Goal: Information Seeking & Learning: Learn about a topic

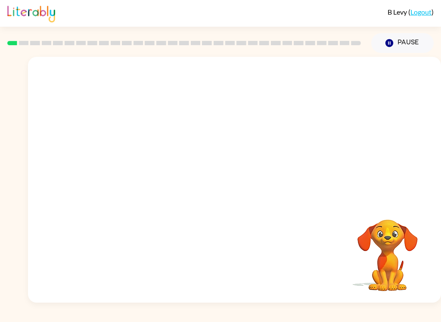
click at [136, 168] on video "Your browser must support playing .mp4 files to use Literably. Please try using…" at bounding box center [234, 129] width 413 height 145
click at [226, 176] on div at bounding box center [234, 183] width 55 height 31
click at [235, 181] on icon "button" at bounding box center [235, 184] width 10 height 10
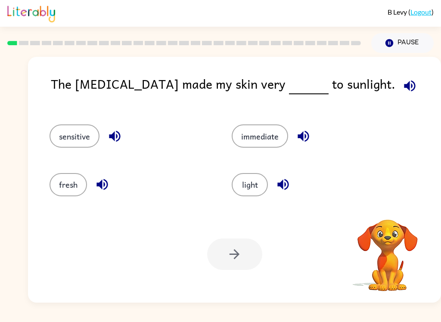
click at [78, 137] on button "sensitive" at bounding box center [75, 135] width 50 height 23
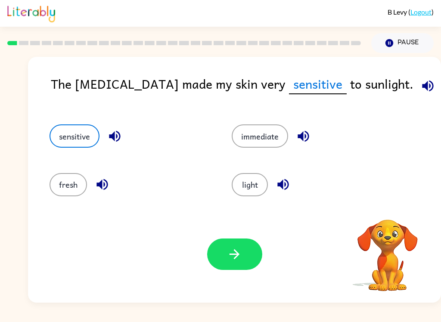
click at [239, 243] on button "button" at bounding box center [234, 254] width 55 height 31
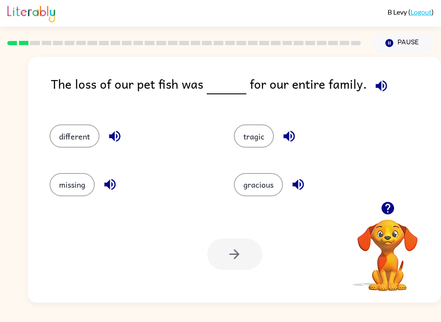
click at [370, 86] on button "button" at bounding box center [381, 86] width 22 height 22
click at [376, 89] on icon "button" at bounding box center [380, 85] width 11 height 11
click at [377, 83] on icon "button" at bounding box center [381, 85] width 15 height 15
click at [71, 184] on button "missing" at bounding box center [72, 184] width 45 height 23
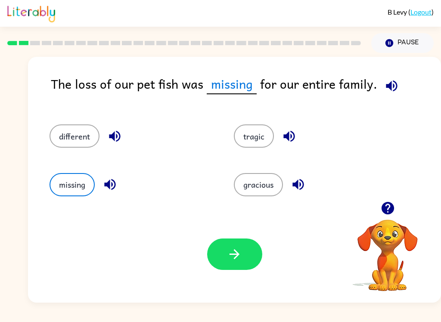
click at [72, 128] on button "different" at bounding box center [75, 135] width 50 height 23
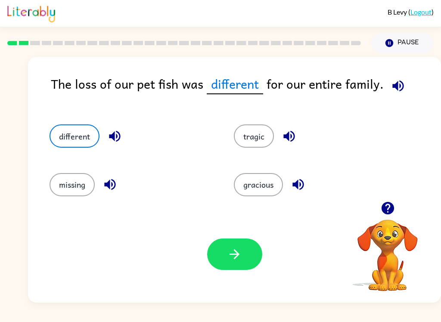
click at [115, 185] on icon "button" at bounding box center [109, 184] width 11 height 11
click at [290, 136] on icon "button" at bounding box center [289, 136] width 15 height 15
click at [305, 191] on icon "button" at bounding box center [298, 184] width 15 height 15
click at [258, 190] on button "gracious" at bounding box center [258, 184] width 49 height 23
click at [232, 244] on button "button" at bounding box center [234, 254] width 55 height 31
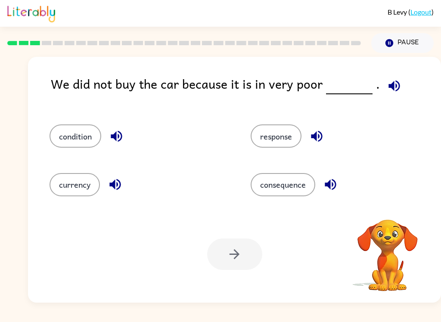
click at [391, 85] on icon "button" at bounding box center [393, 85] width 11 height 11
click at [318, 140] on icon "button" at bounding box center [316, 136] width 15 height 15
click at [121, 121] on div "condition" at bounding box center [133, 132] width 201 height 48
click at [109, 131] on button "button" at bounding box center [116, 136] width 22 height 22
click at [57, 127] on button "condition" at bounding box center [76, 135] width 52 height 23
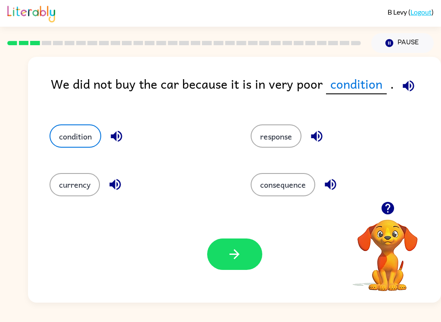
click at [254, 263] on button "button" at bounding box center [234, 254] width 55 height 31
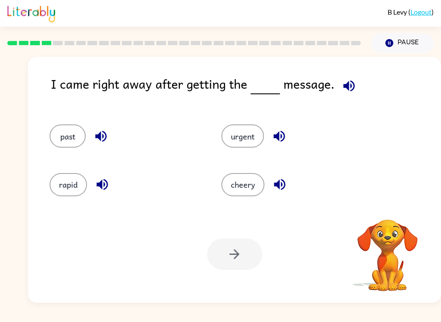
click at [360, 78] on div "I came right away after getting the message." at bounding box center [246, 90] width 390 height 33
click at [350, 87] on icon "button" at bounding box center [348, 85] width 15 height 15
click at [102, 192] on icon "button" at bounding box center [102, 184] width 15 height 15
click at [108, 138] on icon "button" at bounding box center [100, 136] width 15 height 15
click at [286, 135] on icon "button" at bounding box center [279, 136] width 15 height 15
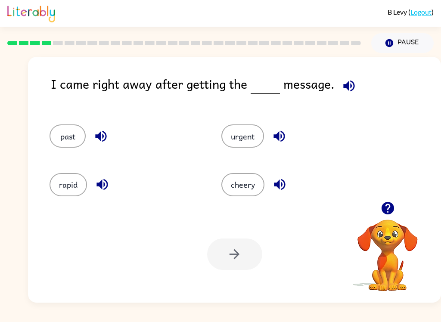
click at [291, 186] on button "button" at bounding box center [280, 185] width 22 height 22
click at [240, 136] on button "urgent" at bounding box center [242, 135] width 43 height 23
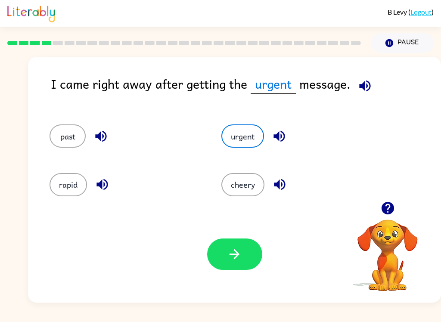
click at [239, 252] on icon "button" at bounding box center [234, 254] width 15 height 15
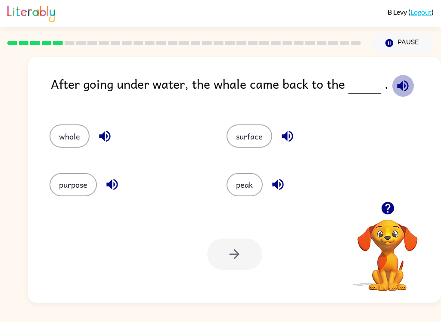
click at [401, 84] on icon "button" at bounding box center [402, 85] width 15 height 15
click at [246, 133] on button "surface" at bounding box center [249, 135] width 46 height 23
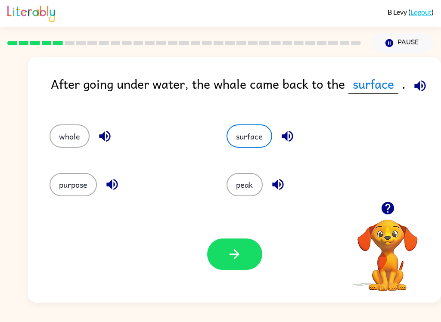
click at [239, 257] on icon "button" at bounding box center [234, 254] width 15 height 15
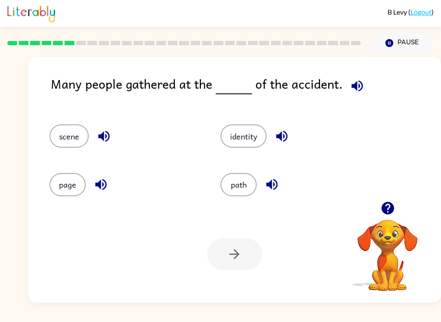
click at [360, 88] on icon "button" at bounding box center [357, 85] width 15 height 15
click at [65, 140] on button "scene" at bounding box center [69, 135] width 39 height 23
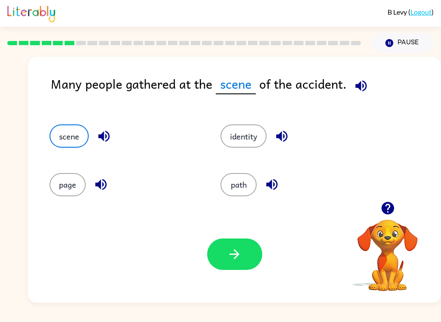
click at [104, 141] on icon "button" at bounding box center [103, 136] width 15 height 15
click at [240, 261] on icon "button" at bounding box center [234, 254] width 15 height 15
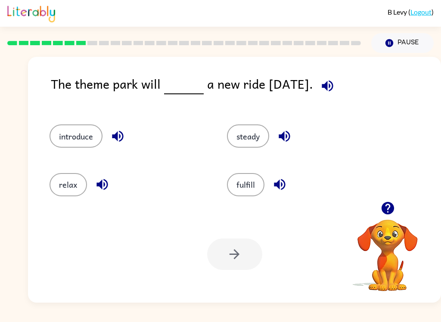
click at [76, 133] on button "introduce" at bounding box center [76, 135] width 53 height 23
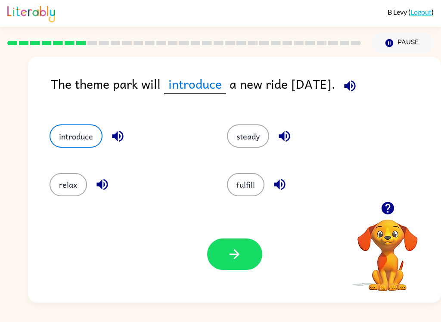
click at [115, 140] on icon "button" at bounding box center [117, 136] width 15 height 15
click at [228, 268] on button "button" at bounding box center [234, 254] width 55 height 31
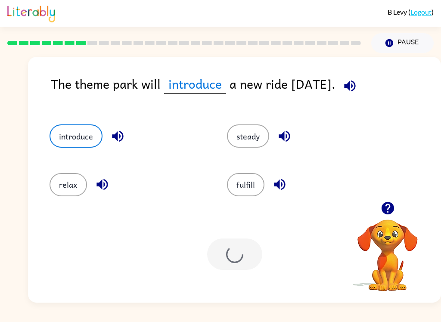
click at [229, 255] on div at bounding box center [234, 254] width 55 height 31
click at [76, 180] on button "relax" at bounding box center [68, 184] width 37 height 23
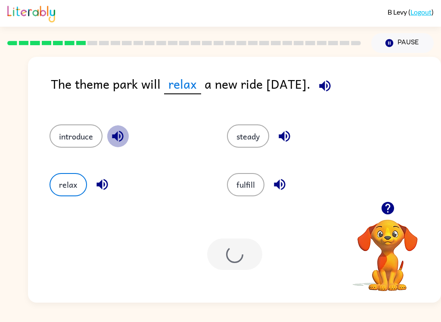
click at [122, 132] on icon "button" at bounding box center [117, 136] width 15 height 15
click at [69, 135] on button "introduce" at bounding box center [76, 135] width 53 height 23
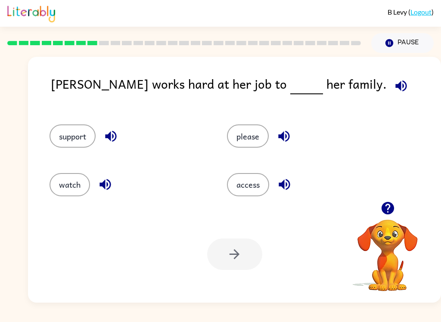
click at [395, 83] on icon "button" at bounding box center [400, 85] width 11 height 11
click at [68, 142] on button "support" at bounding box center [73, 135] width 46 height 23
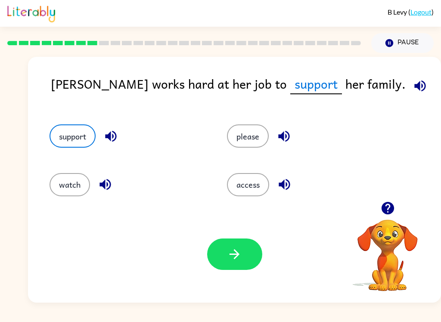
click at [254, 257] on button "button" at bounding box center [234, 254] width 55 height 31
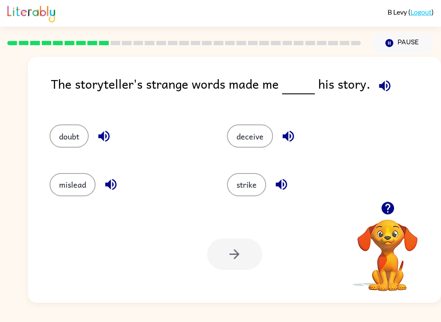
click at [379, 83] on icon "button" at bounding box center [384, 85] width 15 height 15
click at [62, 140] on button "doubt" at bounding box center [69, 135] width 39 height 23
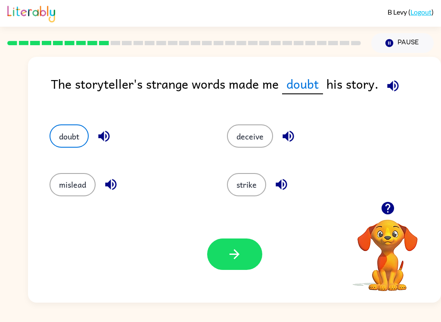
click at [235, 255] on icon "button" at bounding box center [235, 254] width 10 height 10
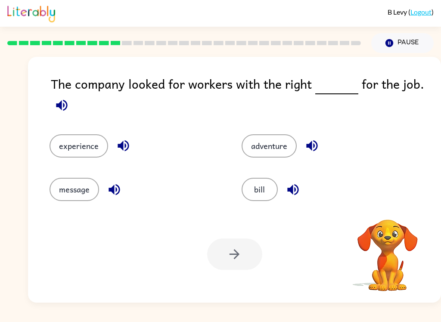
click at [60, 108] on icon "button" at bounding box center [61, 104] width 11 height 11
click at [57, 113] on icon "button" at bounding box center [61, 105] width 15 height 15
click at [66, 116] on button "button" at bounding box center [62, 105] width 22 height 22
click at [273, 147] on button "adventure" at bounding box center [269, 145] width 55 height 23
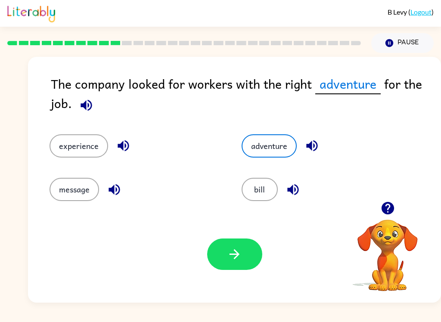
click at [259, 189] on button "bill" at bounding box center [260, 189] width 36 height 23
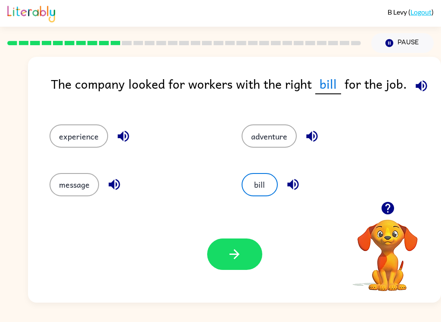
click at [250, 261] on button "button" at bounding box center [234, 254] width 55 height 31
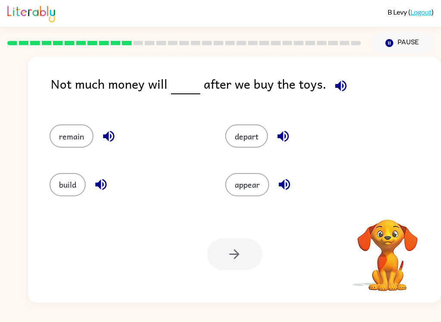
click at [342, 85] on icon "button" at bounding box center [340, 85] width 11 height 11
click at [342, 81] on icon "button" at bounding box center [340, 85] width 15 height 15
click at [321, 79] on div "Not much money will after we buy the toys." at bounding box center [246, 90] width 390 height 33
click at [338, 97] on button "button" at bounding box center [341, 86] width 22 height 22
click at [292, 177] on button "button" at bounding box center [284, 185] width 22 height 22
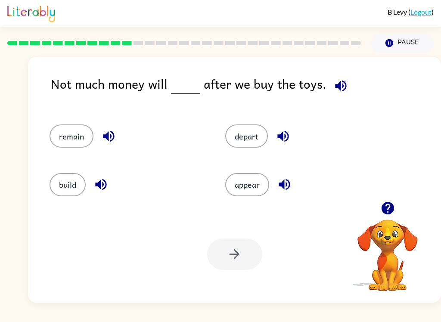
click at [293, 126] on div "depart" at bounding box center [303, 135] width 156 height 23
click at [292, 132] on button "button" at bounding box center [283, 136] width 22 height 22
click at [108, 146] on button "button" at bounding box center [109, 136] width 22 height 22
click at [100, 190] on icon "button" at bounding box center [100, 184] width 15 height 15
click at [65, 135] on button "remain" at bounding box center [72, 135] width 44 height 23
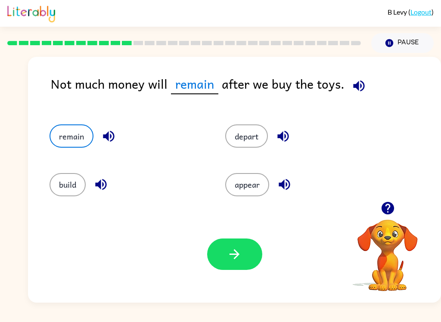
click at [247, 256] on button "button" at bounding box center [234, 254] width 55 height 31
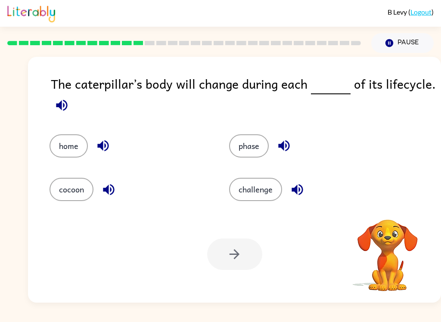
click at [53, 107] on button "button" at bounding box center [62, 105] width 22 height 22
click at [58, 102] on icon "button" at bounding box center [61, 105] width 15 height 15
click at [56, 112] on icon "button" at bounding box center [61, 105] width 15 height 15
click at [61, 192] on button "cocoon" at bounding box center [72, 189] width 44 height 23
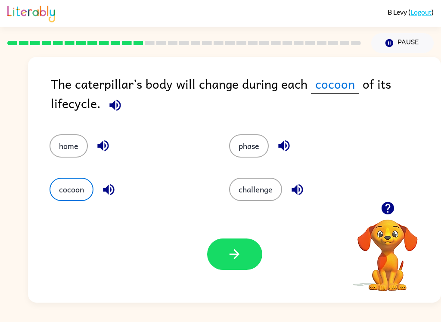
click at [237, 245] on button "button" at bounding box center [234, 254] width 55 height 31
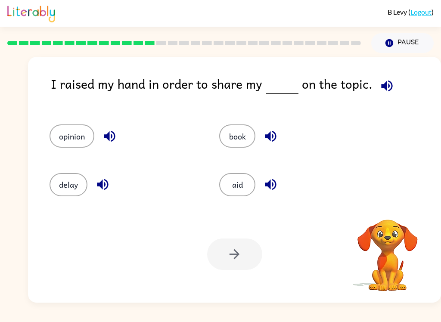
click at [381, 87] on icon "button" at bounding box center [386, 85] width 11 height 11
click at [241, 136] on button "book" at bounding box center [237, 135] width 36 height 23
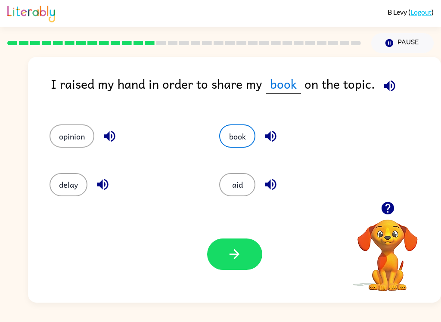
click at [250, 269] on button "button" at bounding box center [234, 254] width 55 height 31
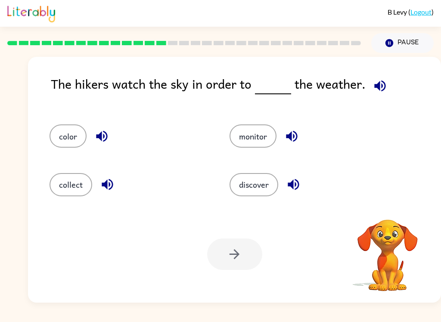
click at [394, 93] on div "The hikers watch the sky in order to the weather." at bounding box center [246, 90] width 390 height 33
click at [372, 86] on icon "button" at bounding box center [379, 85] width 15 height 15
click at [59, 134] on button "color" at bounding box center [68, 135] width 37 height 23
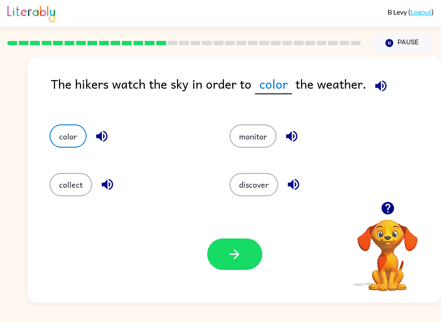
click at [62, 186] on button "collect" at bounding box center [71, 184] width 43 height 23
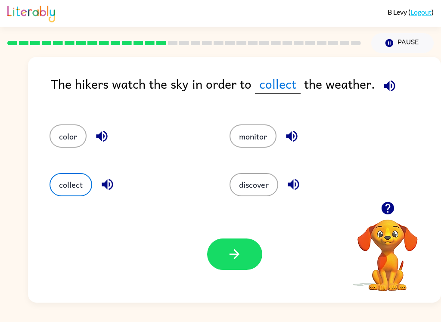
click at [251, 136] on button "monitor" at bounding box center [253, 135] width 47 height 23
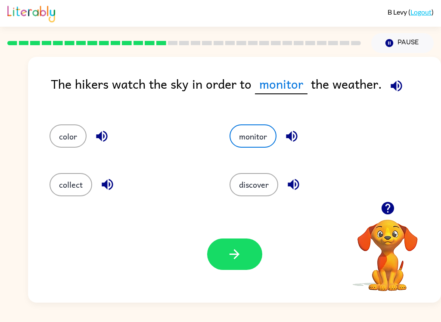
click at [243, 252] on button "button" at bounding box center [234, 254] width 55 height 31
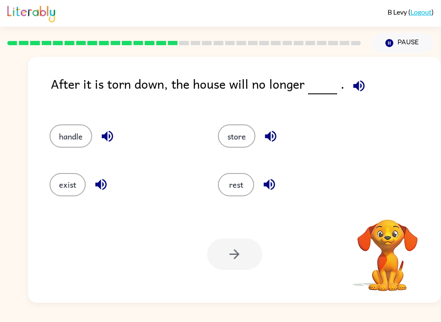
click at [359, 84] on icon "button" at bounding box center [358, 85] width 15 height 15
click at [364, 93] on button "button" at bounding box center [359, 86] width 22 height 22
click at [356, 96] on button "button" at bounding box center [359, 86] width 22 height 22
click at [61, 139] on button "handle" at bounding box center [71, 135] width 43 height 23
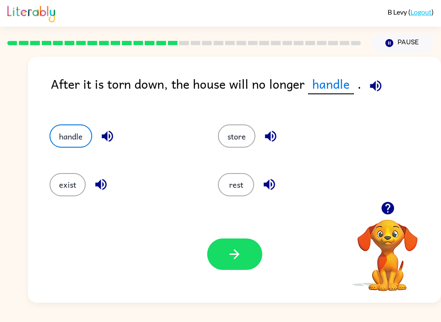
click at [233, 255] on icon "button" at bounding box center [234, 254] width 15 height 15
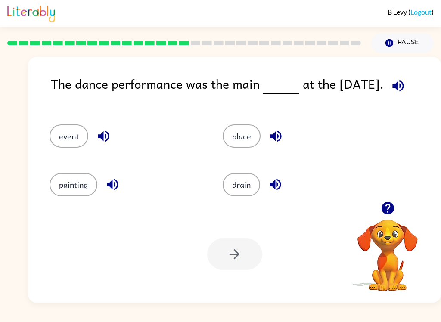
click at [400, 88] on icon "button" at bounding box center [398, 85] width 15 height 15
click at [63, 136] on button "event" at bounding box center [69, 135] width 39 height 23
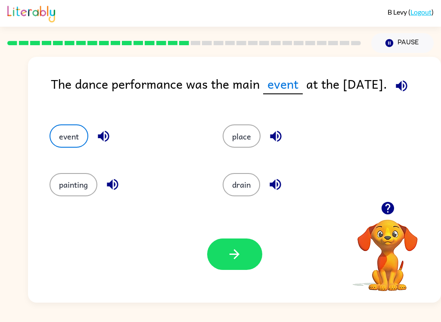
click at [240, 254] on icon "button" at bounding box center [234, 254] width 15 height 15
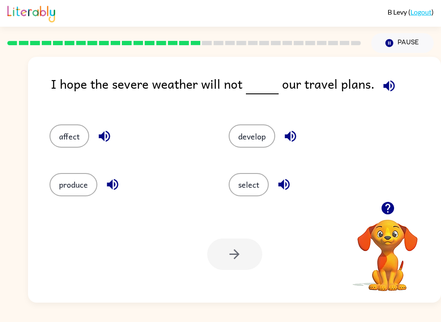
click at [387, 84] on icon "button" at bounding box center [389, 85] width 15 height 15
click at [64, 126] on button "affect" at bounding box center [70, 135] width 40 height 23
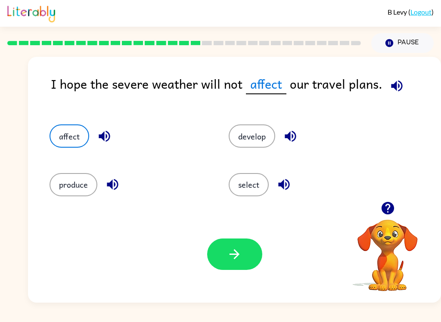
click at [236, 248] on icon "button" at bounding box center [234, 254] width 15 height 15
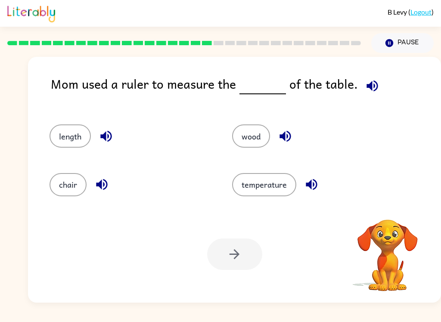
click at [376, 84] on button "button" at bounding box center [372, 86] width 22 height 22
click at [373, 86] on icon "button" at bounding box center [371, 85] width 11 height 11
click at [68, 136] on button "length" at bounding box center [70, 135] width 41 height 23
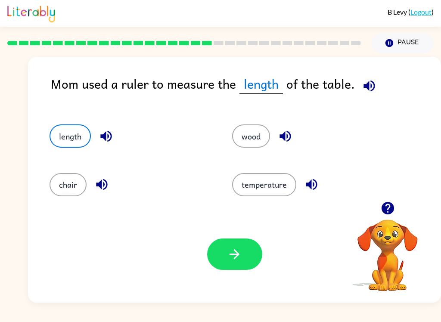
click at [246, 255] on button "button" at bounding box center [234, 254] width 55 height 31
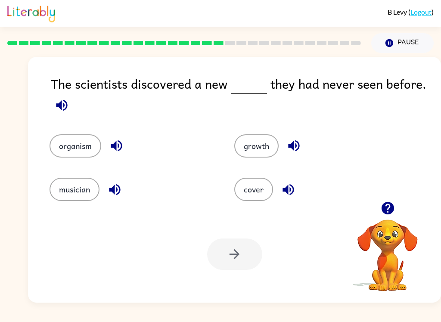
click at [63, 111] on icon "button" at bounding box center [61, 104] width 11 height 11
click at [86, 145] on button "organism" at bounding box center [76, 145] width 52 height 23
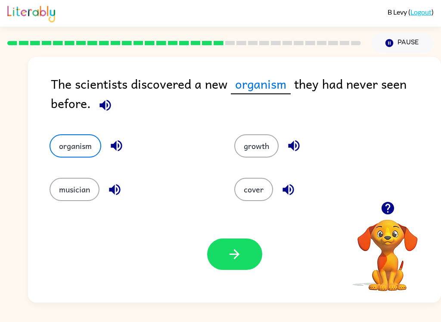
click at [251, 257] on button "button" at bounding box center [234, 254] width 55 height 31
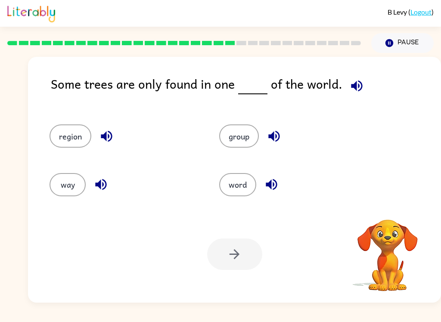
click at [356, 88] on icon "button" at bounding box center [356, 85] width 15 height 15
click at [244, 141] on button "group" at bounding box center [239, 135] width 40 height 23
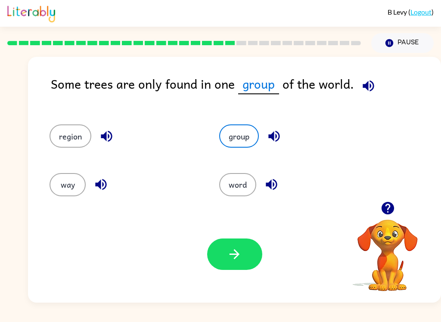
click at [249, 252] on button "button" at bounding box center [234, 254] width 55 height 31
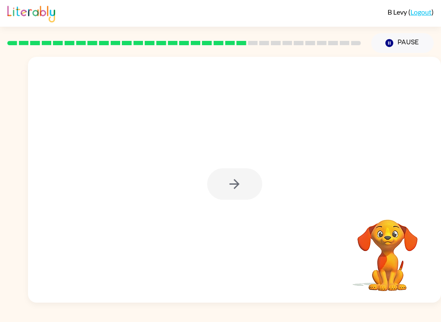
click at [246, 174] on div at bounding box center [234, 183] width 55 height 31
click at [230, 177] on div at bounding box center [234, 183] width 55 height 31
click at [239, 175] on div at bounding box center [234, 183] width 55 height 31
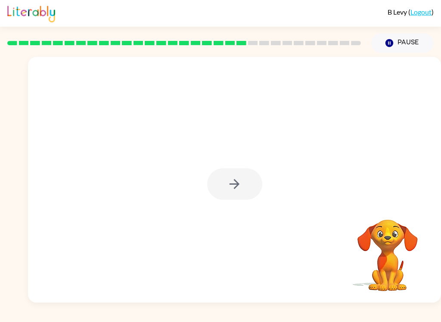
click at [242, 179] on div at bounding box center [234, 183] width 55 height 31
click at [242, 180] on div at bounding box center [234, 183] width 55 height 31
click at [232, 190] on icon "button" at bounding box center [234, 184] width 15 height 15
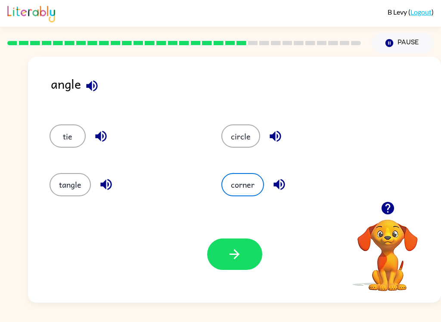
click at [103, 140] on icon "button" at bounding box center [100, 136] width 15 height 15
click at [98, 73] on div "angle tie circle tangle corner Your browser must support playing .mp4 files to …" at bounding box center [234, 180] width 413 height 246
click at [96, 87] on icon "button" at bounding box center [91, 85] width 11 height 11
click at [287, 188] on button "button" at bounding box center [279, 185] width 22 height 22
click at [239, 264] on button "button" at bounding box center [234, 254] width 55 height 31
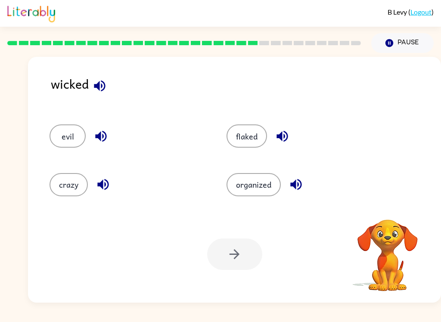
click at [79, 130] on button "evil" at bounding box center [68, 135] width 36 height 23
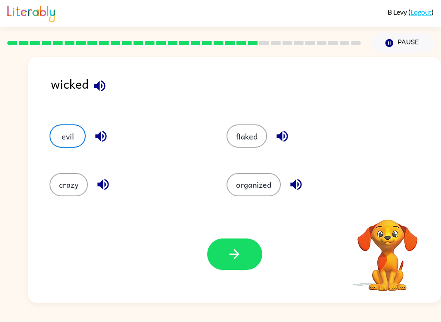
click at [242, 253] on button "button" at bounding box center [234, 254] width 55 height 31
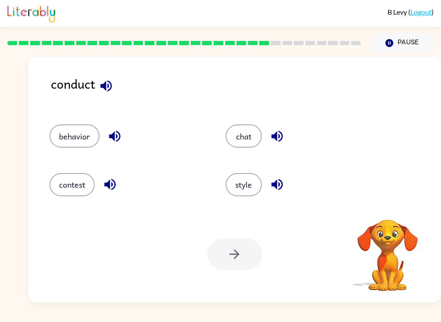
click at [115, 90] on button "button" at bounding box center [106, 86] width 22 height 22
click at [121, 82] on div "conduct" at bounding box center [246, 90] width 390 height 33
click at [115, 84] on button "button" at bounding box center [106, 86] width 22 height 22
click at [279, 132] on icon "button" at bounding box center [276, 136] width 11 height 11
click at [116, 187] on icon "button" at bounding box center [109, 184] width 15 height 15
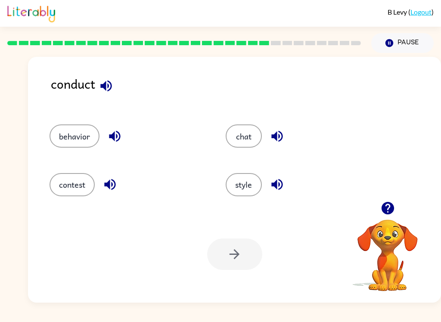
click at [90, 136] on button "behavior" at bounding box center [75, 135] width 50 height 23
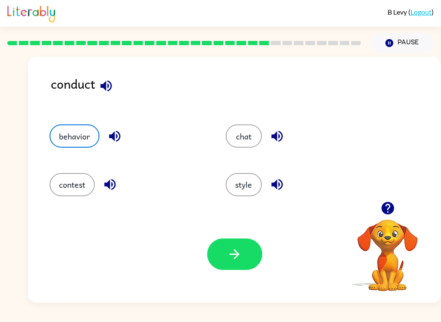
click at [123, 128] on div "behavior" at bounding box center [128, 135] width 156 height 23
click at [124, 139] on button "button" at bounding box center [115, 136] width 22 height 22
click at [124, 135] on button "button" at bounding box center [115, 136] width 22 height 22
click at [68, 186] on button "contest" at bounding box center [72, 184] width 45 height 23
click at [232, 256] on icon "button" at bounding box center [234, 254] width 15 height 15
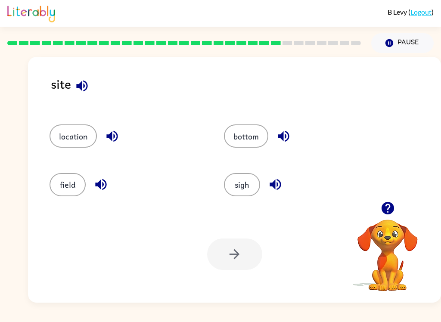
click at [282, 189] on icon "button" at bounding box center [275, 184] width 15 height 15
click at [292, 135] on button "button" at bounding box center [284, 136] width 22 height 22
click at [122, 140] on button "button" at bounding box center [112, 136] width 22 height 22
click at [111, 183] on button "button" at bounding box center [101, 185] width 22 height 22
click at [71, 137] on button "location" at bounding box center [73, 135] width 47 height 23
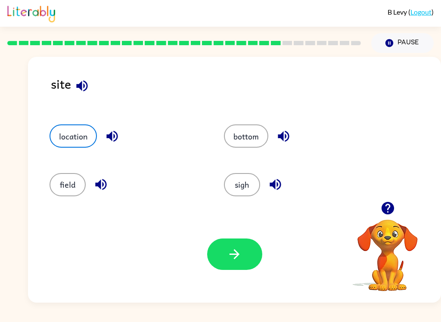
click at [237, 263] on button "button" at bounding box center [234, 254] width 55 height 31
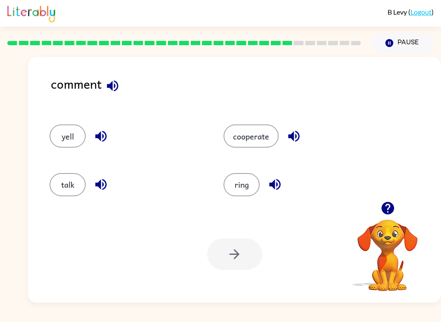
click at [112, 81] on icon "button" at bounding box center [112, 85] width 15 height 15
click at [63, 183] on button "talk" at bounding box center [68, 184] width 36 height 23
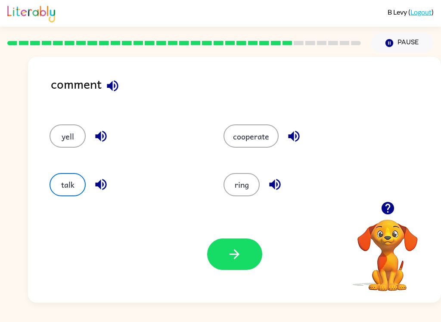
click at [304, 135] on button "button" at bounding box center [294, 136] width 22 height 22
click at [293, 132] on icon "button" at bounding box center [293, 136] width 15 height 15
click at [242, 247] on button "button" at bounding box center [234, 254] width 55 height 31
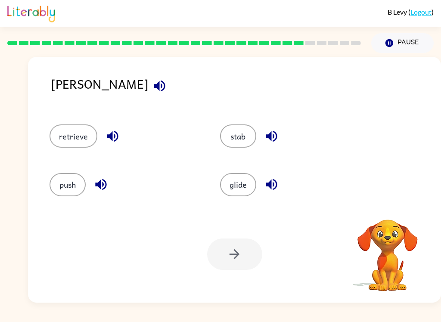
click at [109, 81] on div "[PERSON_NAME]" at bounding box center [246, 90] width 390 height 33
click at [152, 84] on icon "button" at bounding box center [159, 85] width 15 height 15
click at [275, 136] on icon "button" at bounding box center [271, 136] width 15 height 15
click at [234, 128] on button "stab" at bounding box center [238, 135] width 36 height 23
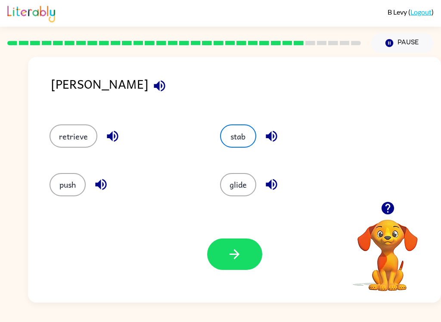
click at [240, 262] on button "button" at bounding box center [234, 254] width 55 height 31
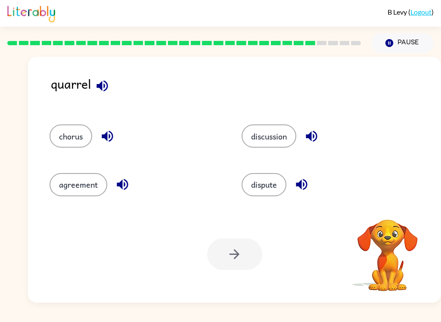
click at [110, 82] on icon "button" at bounding box center [102, 85] width 15 height 15
click at [103, 91] on icon "button" at bounding box center [102, 85] width 15 height 15
click at [101, 93] on icon "button" at bounding box center [102, 85] width 15 height 15
click at [99, 84] on icon "button" at bounding box center [102, 85] width 15 height 15
click at [113, 87] on button "button" at bounding box center [102, 86] width 22 height 22
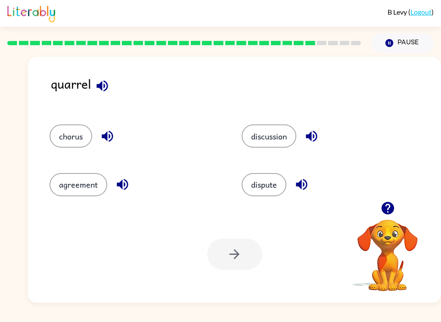
click at [109, 95] on button "button" at bounding box center [102, 86] width 22 height 22
click at [313, 184] on button "button" at bounding box center [302, 185] width 22 height 22
click at [323, 135] on button "button" at bounding box center [312, 136] width 22 height 22
click at [108, 136] on icon "button" at bounding box center [107, 136] width 15 height 15
click at [71, 134] on button "chorus" at bounding box center [71, 135] width 43 height 23
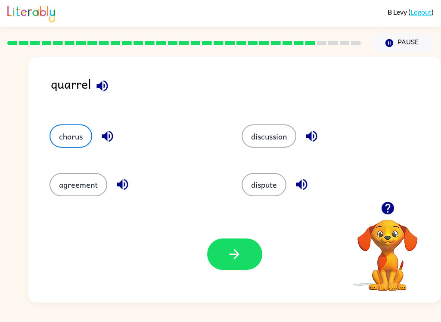
click at [243, 261] on button "button" at bounding box center [234, 254] width 55 height 31
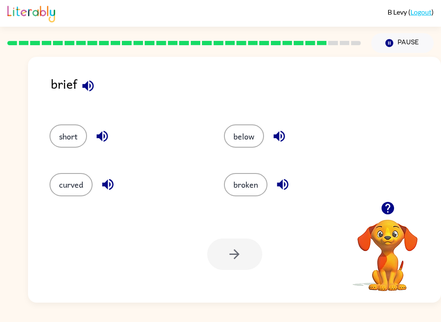
click at [73, 99] on div "brief" at bounding box center [246, 90] width 390 height 33
click at [105, 86] on div "brief" at bounding box center [246, 90] width 390 height 33
click at [94, 79] on icon "button" at bounding box center [88, 85] width 15 height 15
click at [96, 131] on icon "button" at bounding box center [102, 136] width 15 height 15
click at [113, 194] on button "button" at bounding box center [108, 185] width 22 height 22
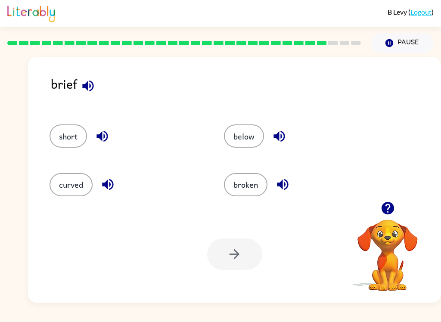
click at [284, 130] on icon "button" at bounding box center [279, 136] width 15 height 15
click at [286, 188] on icon "button" at bounding box center [282, 184] width 11 height 11
click at [89, 81] on icon "button" at bounding box center [88, 85] width 15 height 15
click at [50, 76] on div "brief short below curved broken Your browser must support playing .mp4 files to…" at bounding box center [234, 180] width 413 height 246
click at [62, 80] on div "brief" at bounding box center [246, 90] width 390 height 33
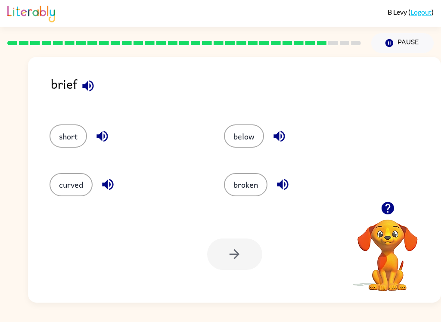
click at [253, 185] on button "broken" at bounding box center [245, 184] width 43 height 23
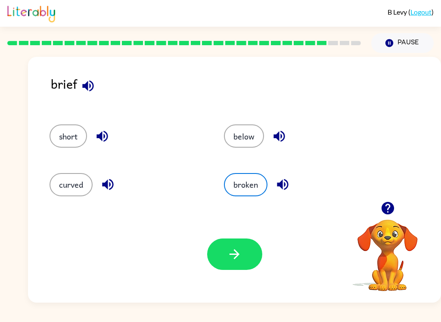
click at [236, 258] on icon "button" at bounding box center [235, 254] width 10 height 10
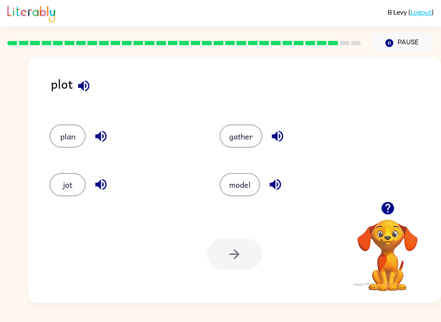
click at [110, 191] on button "button" at bounding box center [101, 185] width 22 height 22
click at [101, 143] on icon "button" at bounding box center [100, 136] width 15 height 15
click at [274, 189] on icon "button" at bounding box center [275, 184] width 11 height 11
click at [289, 129] on div "gather" at bounding box center [295, 135] width 150 height 23
click at [285, 125] on div "gather" at bounding box center [295, 135] width 150 height 23
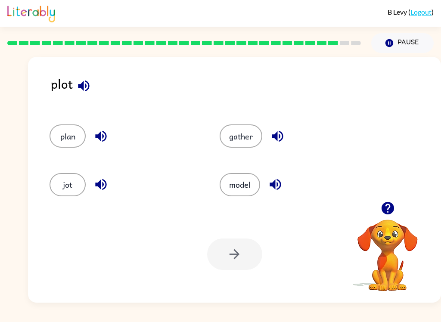
click at [280, 127] on button "button" at bounding box center [278, 136] width 22 height 22
click at [284, 137] on icon "button" at bounding box center [277, 136] width 15 height 15
click at [75, 187] on button "jot" at bounding box center [68, 184] width 36 height 23
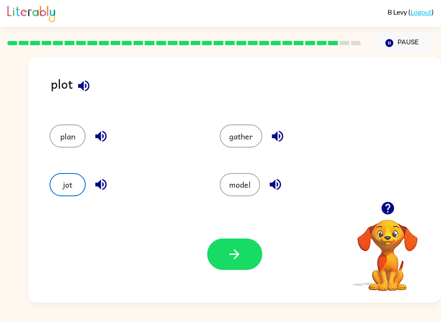
click at [75, 136] on button "plan" at bounding box center [68, 135] width 36 height 23
click at [234, 252] on icon "button" at bounding box center [234, 254] width 15 height 15
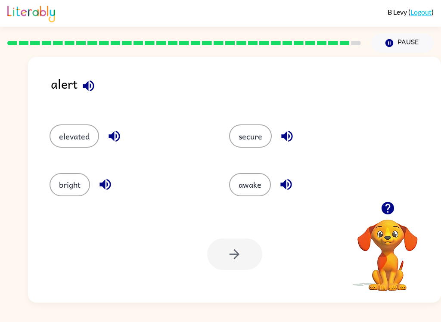
click at [298, 180] on div "awake" at bounding box center [309, 184] width 160 height 23
click at [130, 136] on div "elevated" at bounding box center [130, 135] width 160 height 23
click at [120, 130] on icon "button" at bounding box center [114, 136] width 15 height 15
click at [298, 178] on div "awake" at bounding box center [309, 184] width 160 height 23
click at [291, 183] on icon "button" at bounding box center [285, 184] width 11 height 11
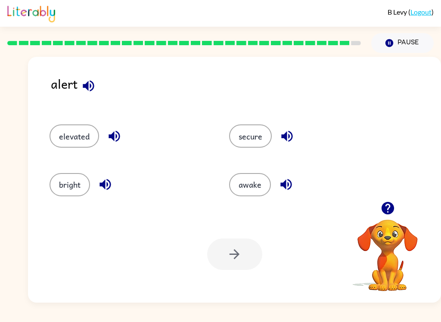
click at [282, 137] on icon "button" at bounding box center [286, 136] width 11 height 11
click at [110, 192] on icon "button" at bounding box center [105, 184] width 15 height 15
click at [300, 126] on div "secure" at bounding box center [309, 135] width 160 height 23
click at [291, 130] on icon "button" at bounding box center [286, 136] width 15 height 15
click at [239, 253] on div at bounding box center [234, 254] width 55 height 31
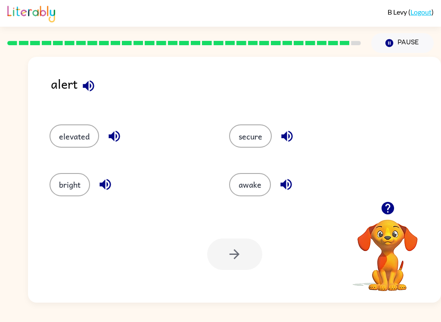
click at [250, 131] on button "secure" at bounding box center [250, 135] width 43 height 23
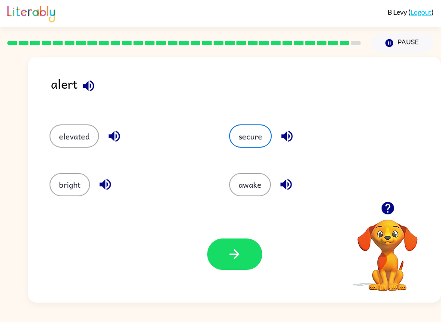
click at [233, 259] on icon "button" at bounding box center [234, 254] width 15 height 15
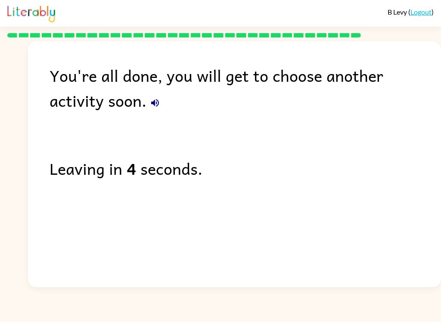
click at [146, 104] on button "button" at bounding box center [154, 102] width 17 height 17
